Goal: Download file/media

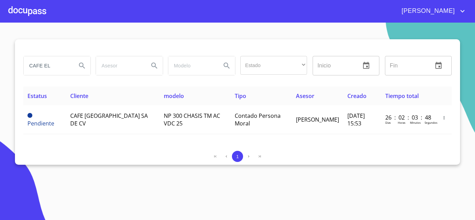
click at [65, 68] on input "CAFE EL" at bounding box center [47, 65] width 47 height 19
type input "VANRENTA"
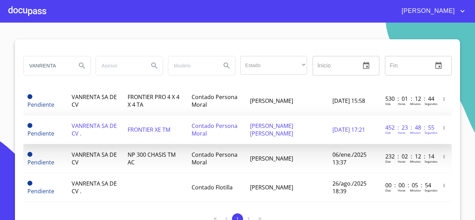
scroll to position [104, 0]
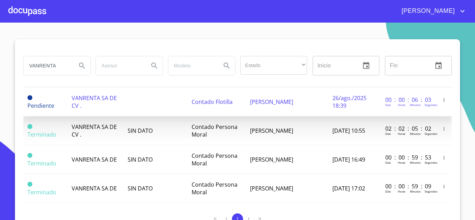
click at [206, 107] on td "Contado Flotilla" at bounding box center [216, 102] width 58 height 29
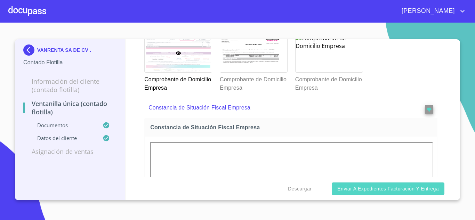
scroll to position [587, 0]
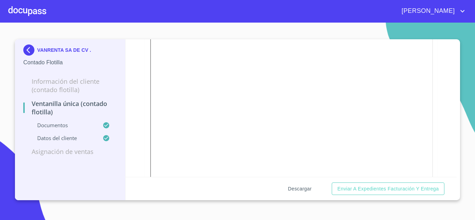
click at [290, 191] on span "Descargar" at bounding box center [300, 189] width 24 height 9
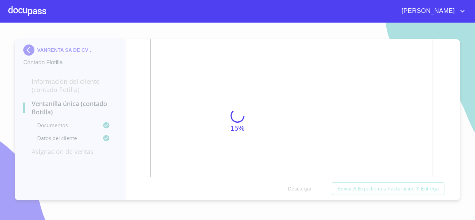
click at [313, 108] on div "15%" at bounding box center [237, 121] width 475 height 197
click at [315, 87] on div "15%" at bounding box center [237, 121] width 475 height 197
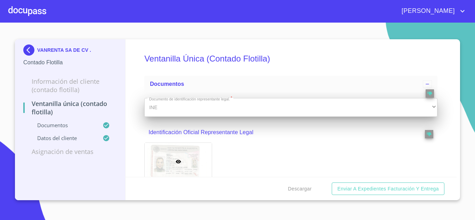
scroll to position [15, 0]
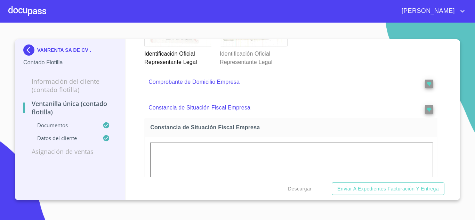
scroll to position [243, 0]
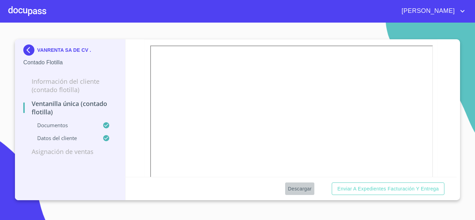
click at [301, 188] on span "Descargar" at bounding box center [300, 189] width 24 height 9
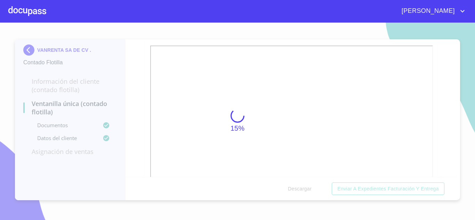
click at [285, 182] on button "Descargar" at bounding box center [299, 188] width 29 height 13
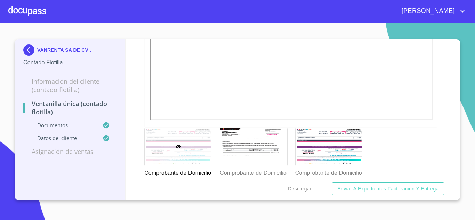
scroll to position [355, 0]
